Goal: Find specific page/section: Find specific page/section

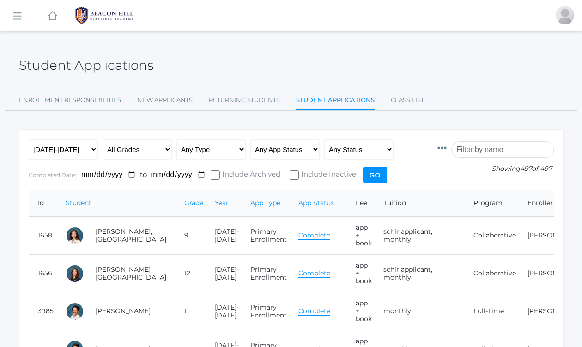
click at [490, 152] on input "search" at bounding box center [503, 149] width 103 height 16
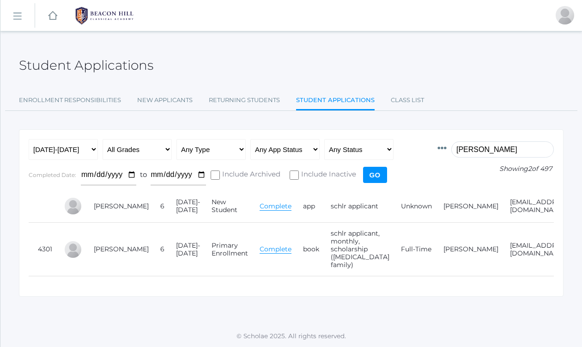
type input "[PERSON_NAME]"
click at [94, 149] on select "Any Year 2019-2020 2020-2021 2021-2022 2022-2023 2023-2024 2024-2025 2025-2026" at bounding box center [63, 149] width 69 height 21
select select "[DATE]-[DATE]"
click at [509, 149] on input "[PERSON_NAME]" at bounding box center [503, 149] width 103 height 16
type input "martinez"
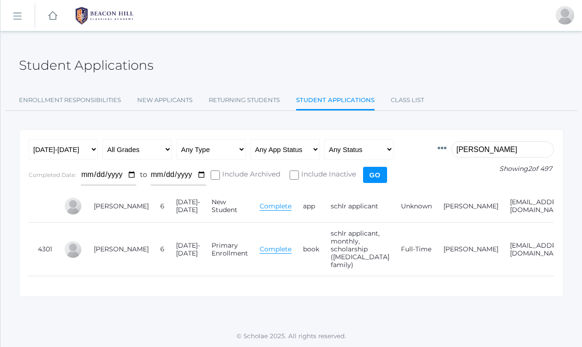
click at [373, 172] on input "Go" at bounding box center [375, 175] width 24 height 16
click at [95, 149] on select "Any Year 2019-2020 2020-2021 2021-2022 2022-2023 2023-2024 2024-2025 2025-2026" at bounding box center [63, 149] width 69 height 21
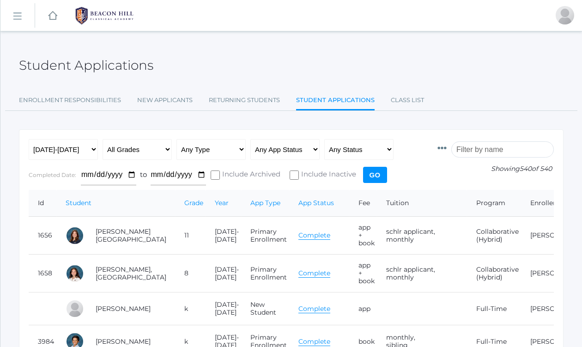
click at [491, 153] on input "search" at bounding box center [503, 149] width 103 height 16
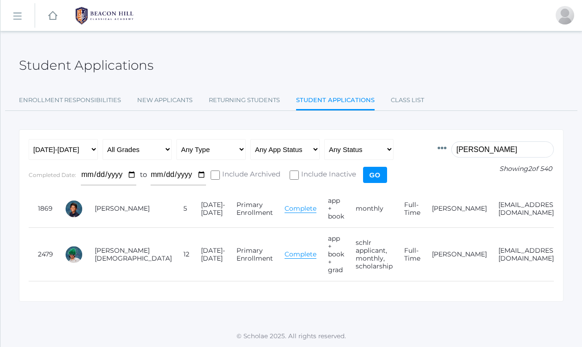
type input "[PERSON_NAME]"
